Goal: Transaction & Acquisition: Download file/media

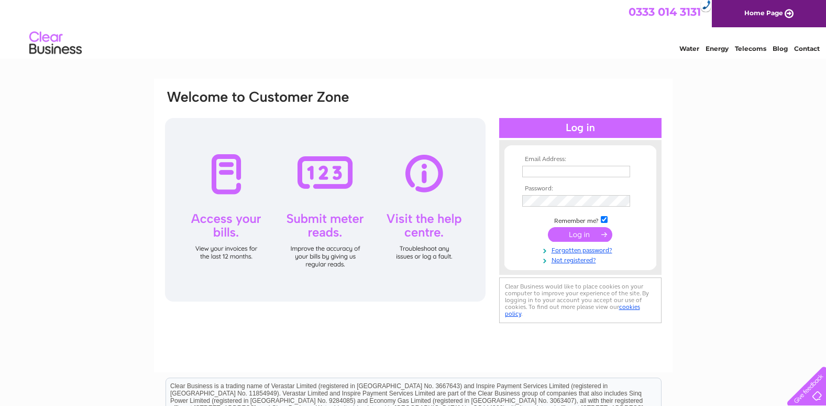
type input "[EMAIL_ADDRESS][DOMAIN_NAME]"
click at [581, 235] on input "submit" at bounding box center [580, 234] width 64 height 15
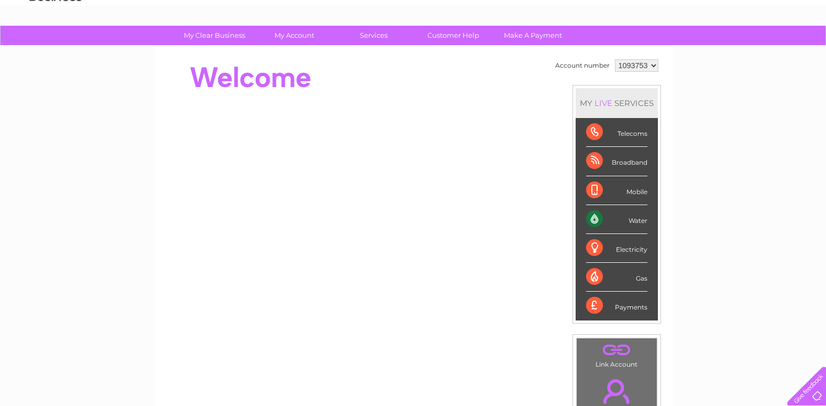
scroll to position [52, 0]
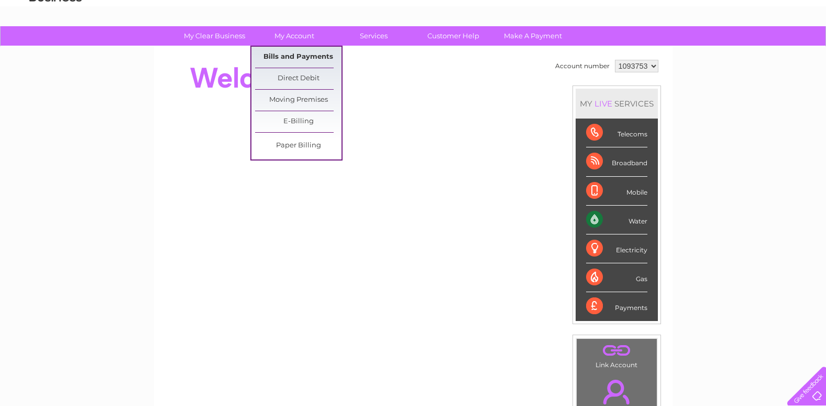
click at [297, 56] on link "Bills and Payments" at bounding box center [298, 57] width 86 height 21
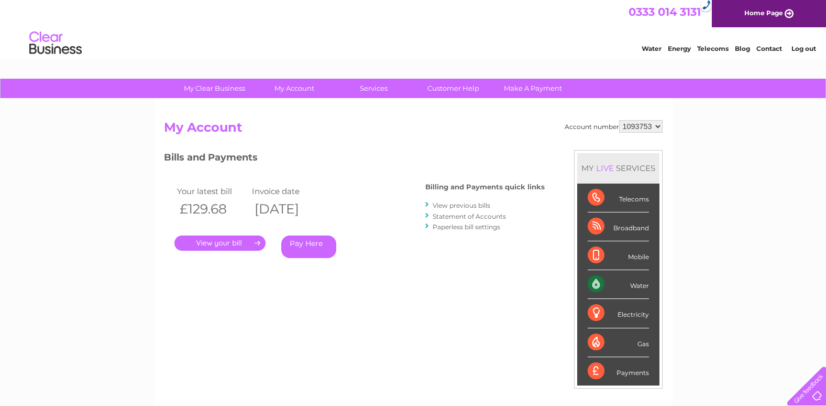
click at [222, 245] on link "." at bounding box center [219, 242] width 91 height 15
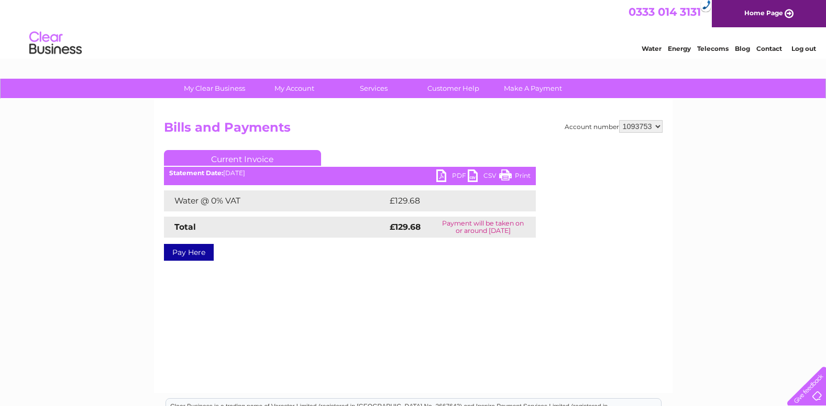
click at [457, 173] on link "PDF" at bounding box center [451, 176] width 31 height 15
